Goal: Book appointment/travel/reservation

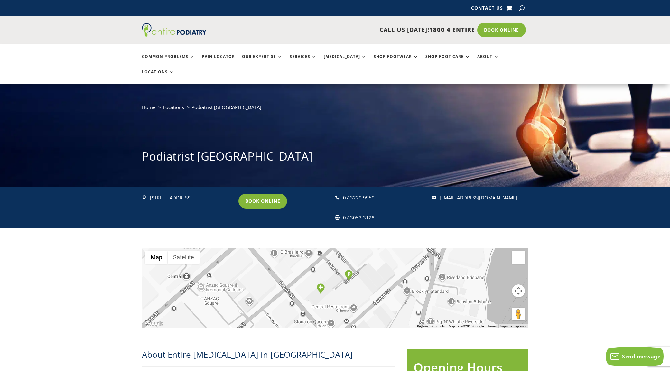
click at [508, 52] on ul "Common Problems Pain Locator Our Expertise Services [MEDICAL_DATA] Shop Footwea…" at bounding box center [334, 64] width 393 height 40
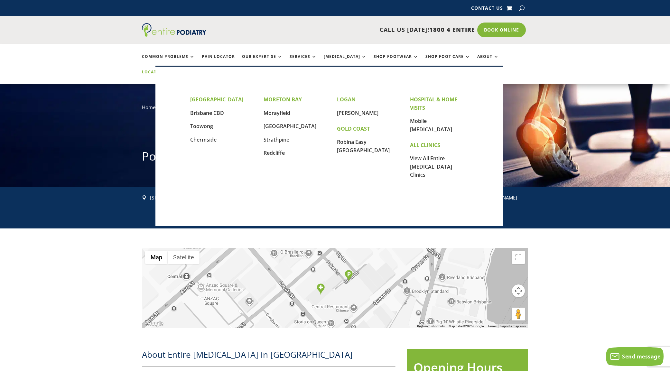
click at [174, 70] on link "Locations" at bounding box center [158, 77] width 32 height 14
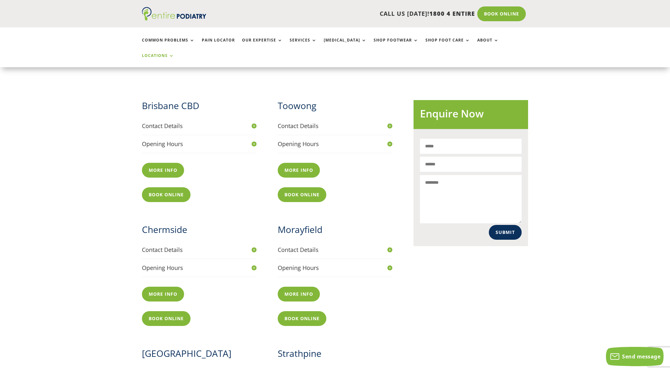
scroll to position [225, 0]
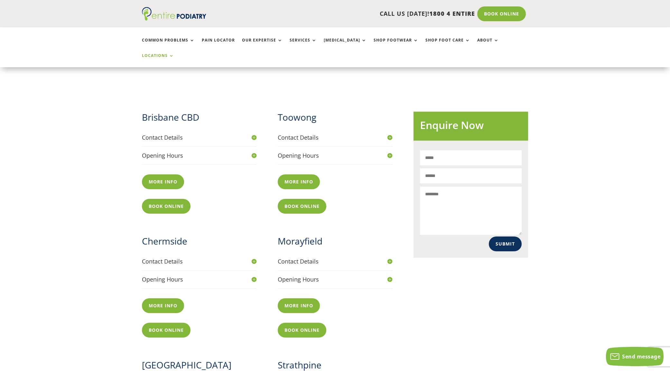
click at [309, 111] on h2 "Toowong" at bounding box center [335, 119] width 115 height 16
click at [298, 151] on h4 "Opening Hours" at bounding box center [335, 155] width 115 height 8
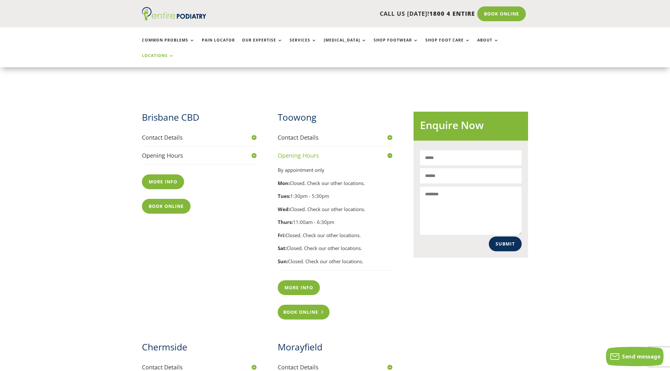
click at [313, 305] on link "Book Online" at bounding box center [304, 312] width 52 height 15
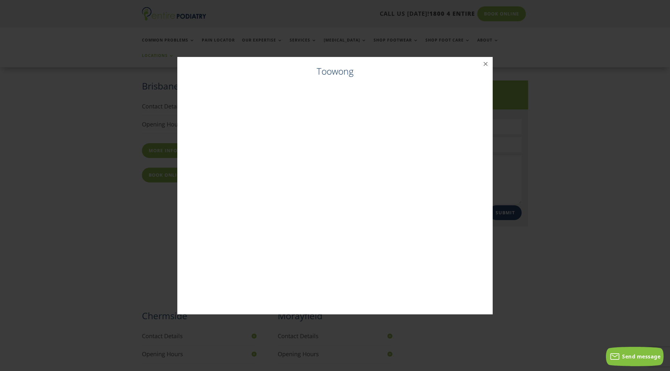
scroll to position [257, 0]
click at [484, 65] on button "×" at bounding box center [485, 64] width 14 height 14
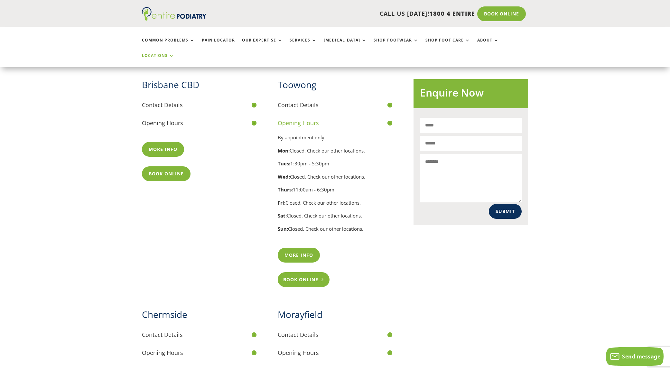
click at [312, 272] on link "Book Online" at bounding box center [304, 279] width 52 height 15
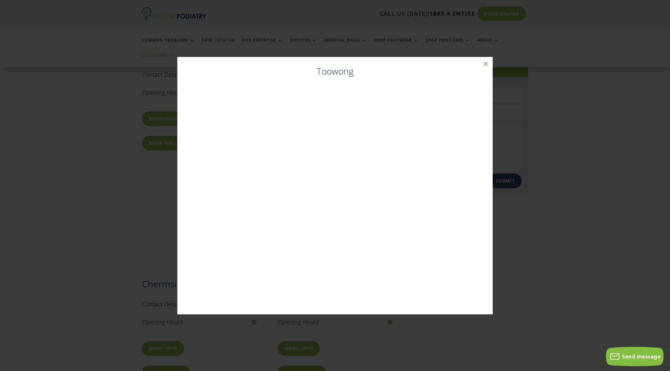
scroll to position [289, 0]
click at [487, 66] on button "×" at bounding box center [485, 64] width 14 height 14
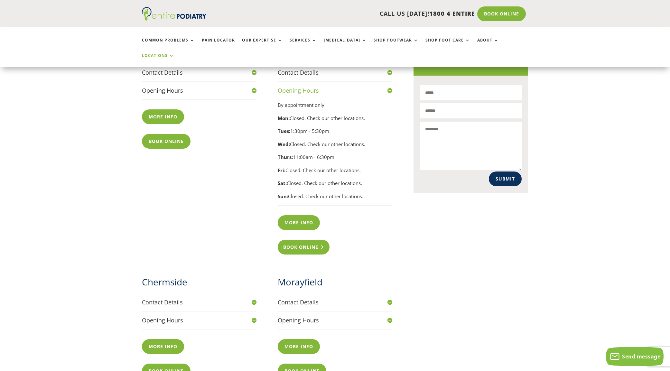
click at [315, 240] on link "Book Online" at bounding box center [304, 247] width 52 height 15
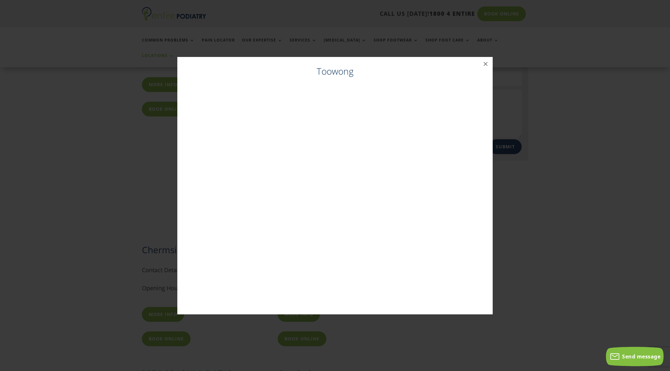
scroll to position [322, 0]
click at [542, 208] on div "Toowong ×" at bounding box center [335, 185] width 665 height 270
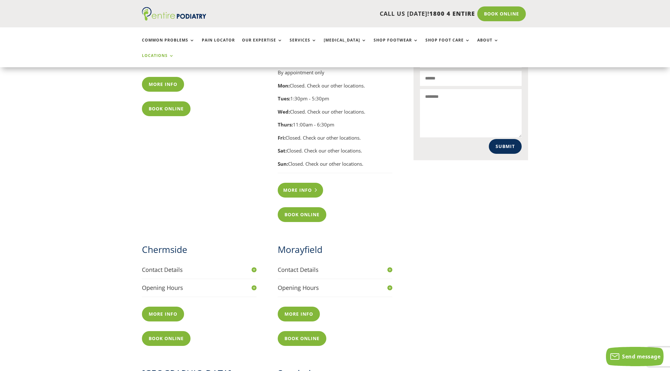
click at [313, 183] on link "More info" at bounding box center [300, 190] width 45 height 15
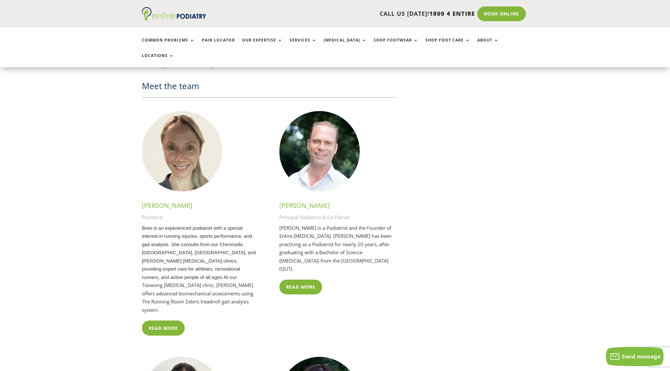
scroll to position [1467, 0]
click at [167, 321] on link "Read More" at bounding box center [165, 328] width 46 height 15
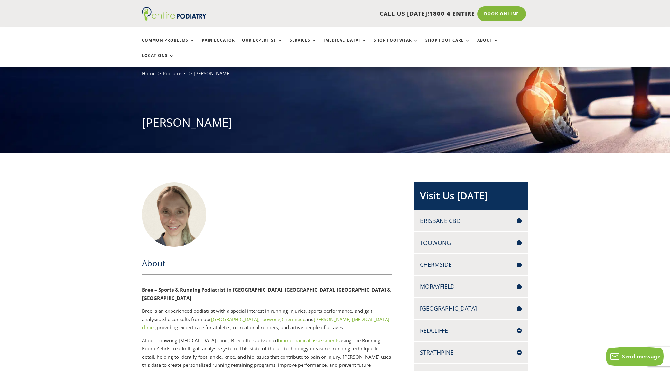
scroll to position [34, 0]
